Goal: Find specific page/section: Find specific page/section

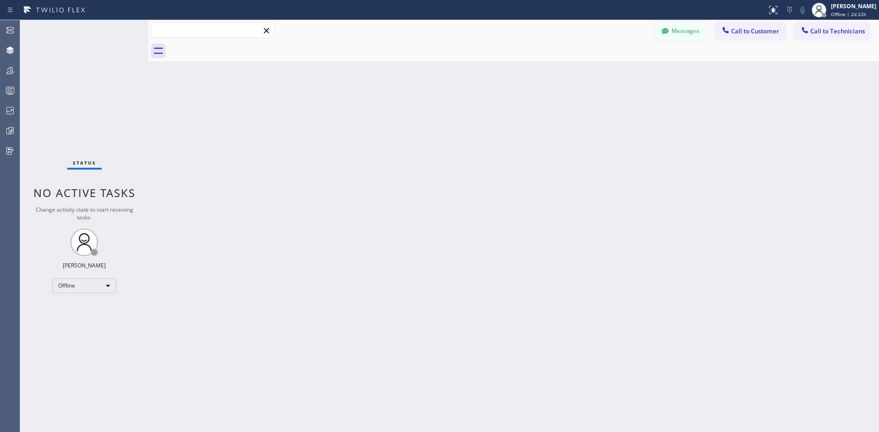
click at [190, 26] on input "text" at bounding box center [212, 30] width 123 height 15
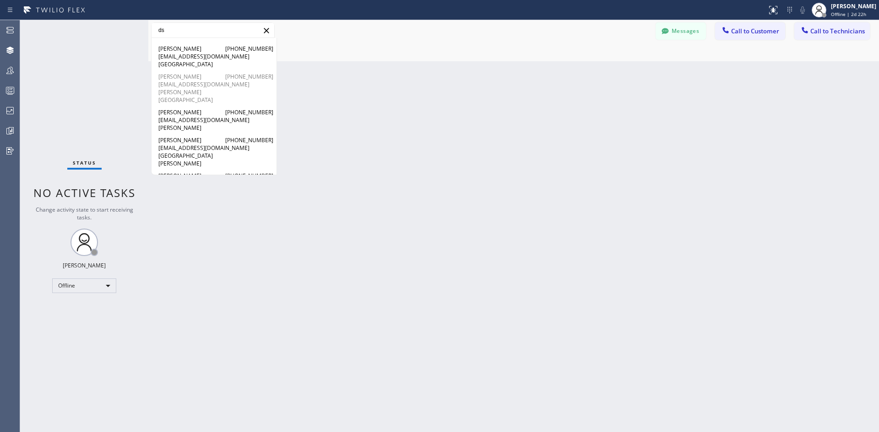
type input "ds"
click at [198, 81] on span "[EMAIL_ADDRESS][DOMAIN_NAME]" at bounding box center [213, 85] width 111 height 8
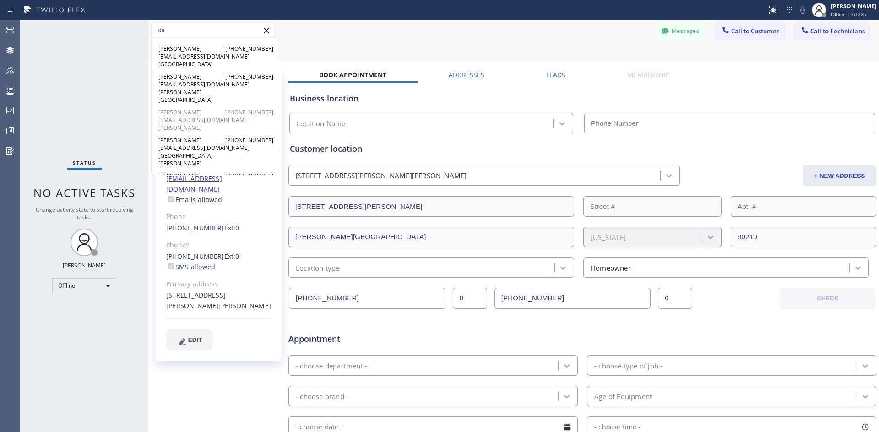
click at [199, 108] on span "[PERSON_NAME]" at bounding box center [180, 112] width 44 height 8
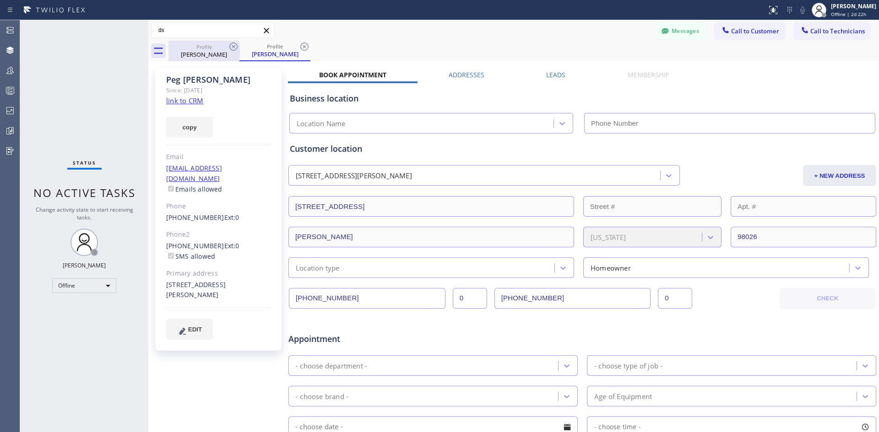
click at [213, 50] on div "Profile" at bounding box center [203, 46] width 69 height 7
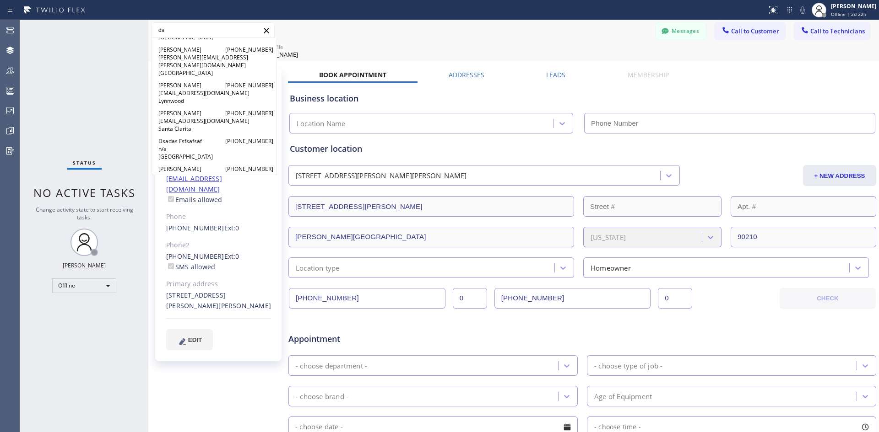
scroll to position [412, 0]
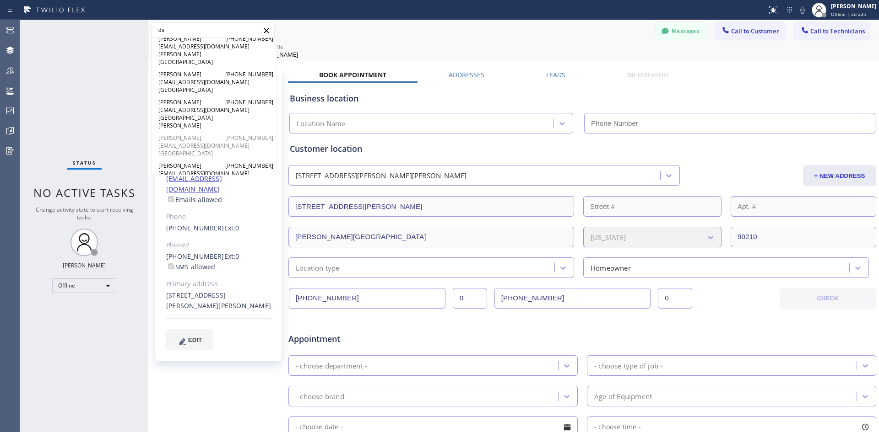
click at [197, 150] on span "[GEOGRAPHIC_DATA]" at bounding box center [180, 154] width 44 height 8
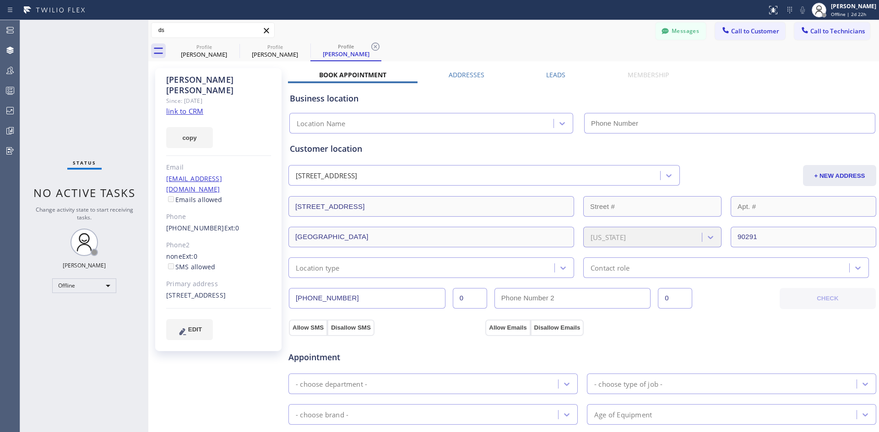
click at [435, 65] on div "[PERSON_NAME] Since: [DATE] link to CRM copy Email [EMAIL_ADDRESS][DOMAIN_NAME]…" at bounding box center [514, 369] width 726 height 611
click at [435, 207] on div "[STREET_ADDRESS]" at bounding box center [581, 205] width 589 height 22
click at [357, 171] on div "[STREET_ADDRESS]" at bounding box center [326, 176] width 61 height 11
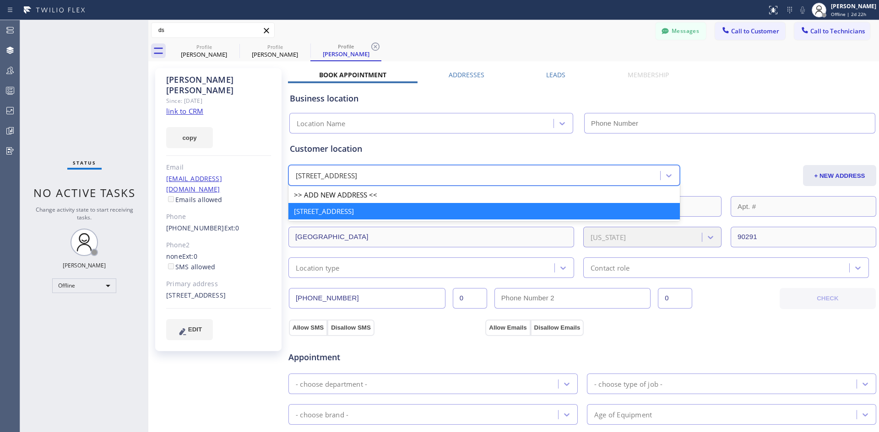
click at [394, 168] on div "[STREET_ADDRESS]" at bounding box center [475, 176] width 369 height 16
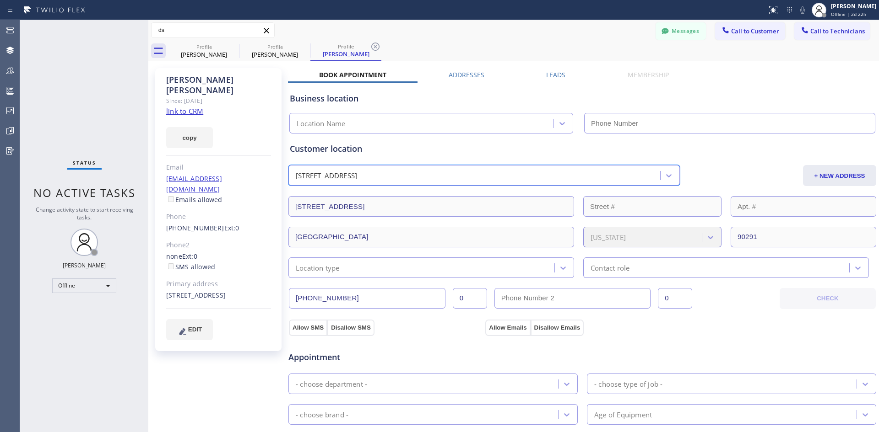
click at [435, 175] on div "[STREET_ADDRESS]" at bounding box center [475, 176] width 369 height 16
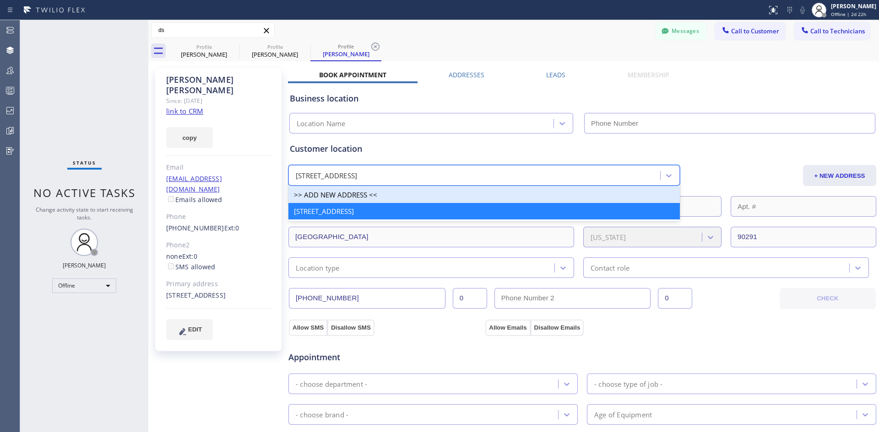
click at [435, 151] on div "Customer location" at bounding box center [582, 149] width 585 height 12
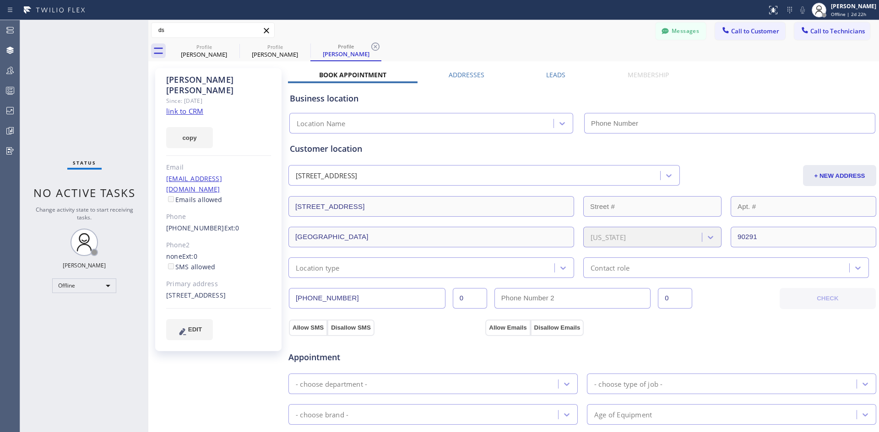
click at [267, 52] on div "[PERSON_NAME]" at bounding box center [274, 54] width 69 height 8
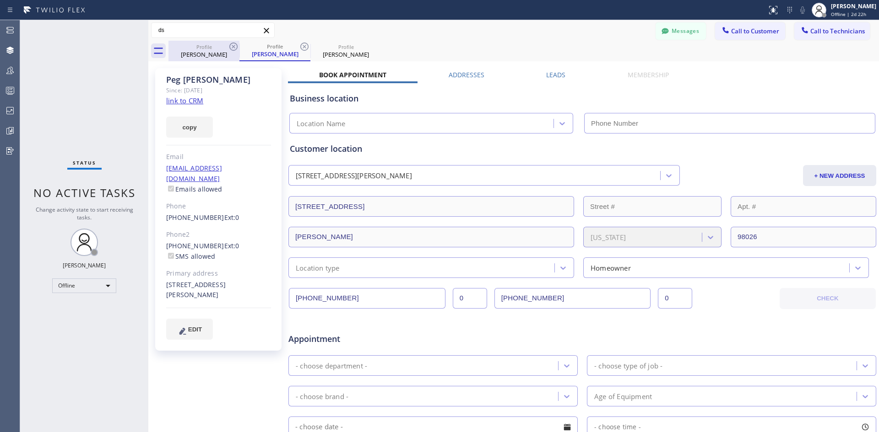
click at [192, 46] on div "Profile" at bounding box center [203, 46] width 69 height 7
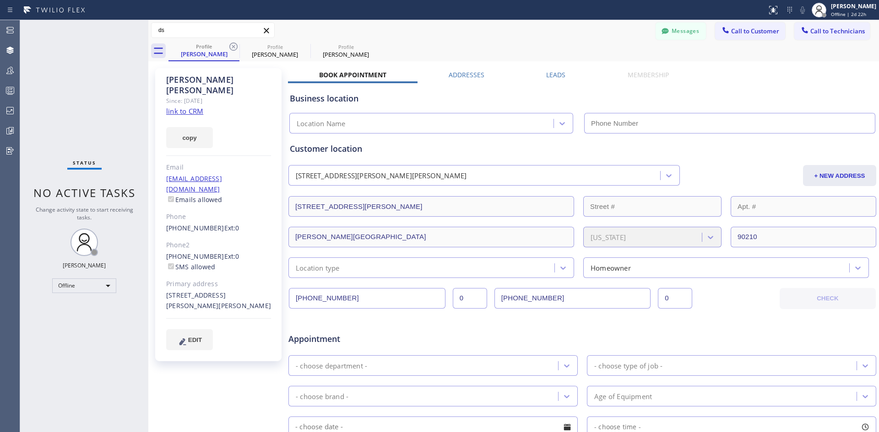
click at [435, 198] on div "[STREET_ADDRESS][PERSON_NAME]" at bounding box center [581, 205] width 589 height 22
click at [264, 49] on div "Profile" at bounding box center [274, 46] width 69 height 7
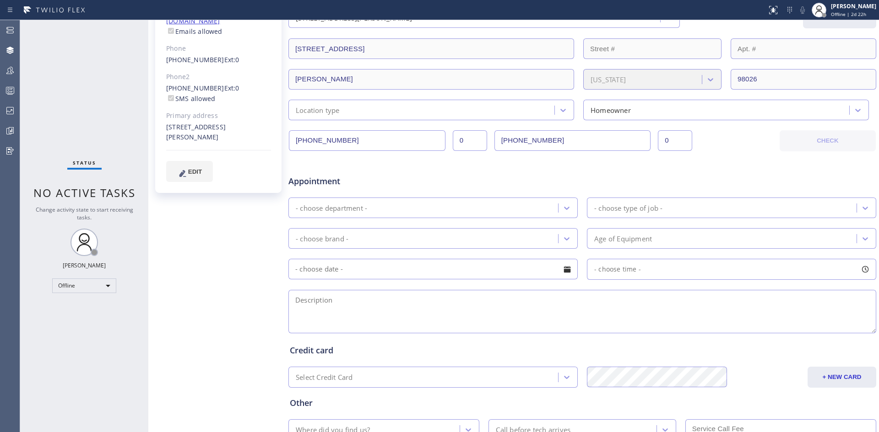
scroll to position [227, 0]
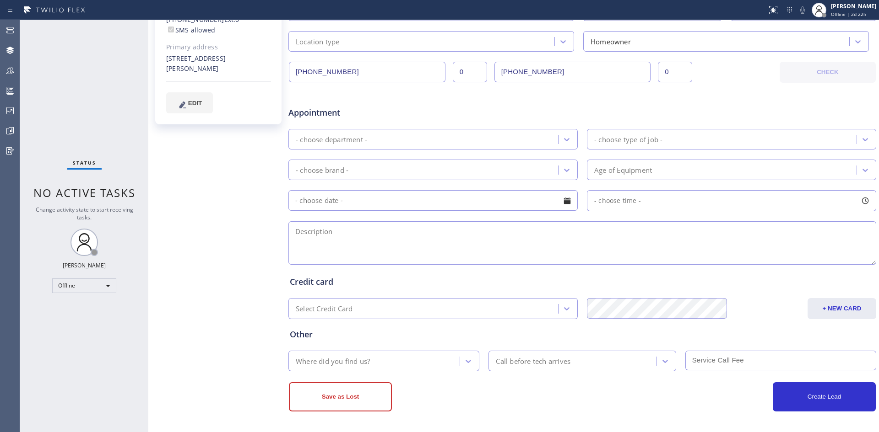
click at [435, 8] on div at bounding box center [383, 10] width 759 height 15
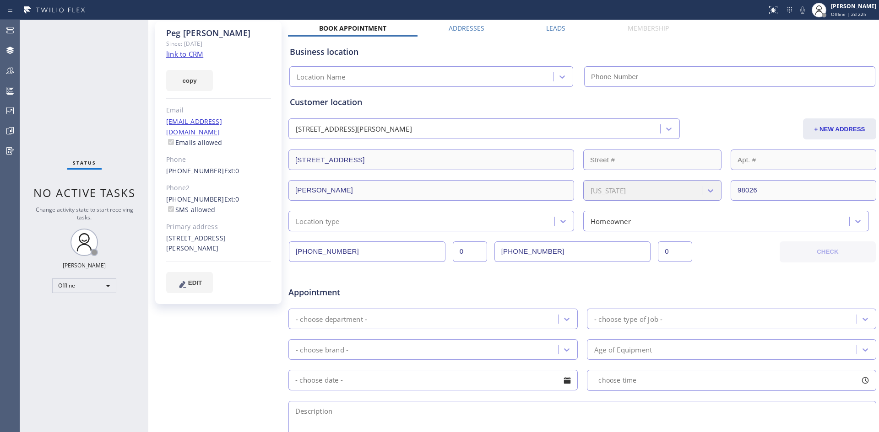
scroll to position [0, 0]
